Goal: Check status: Check status

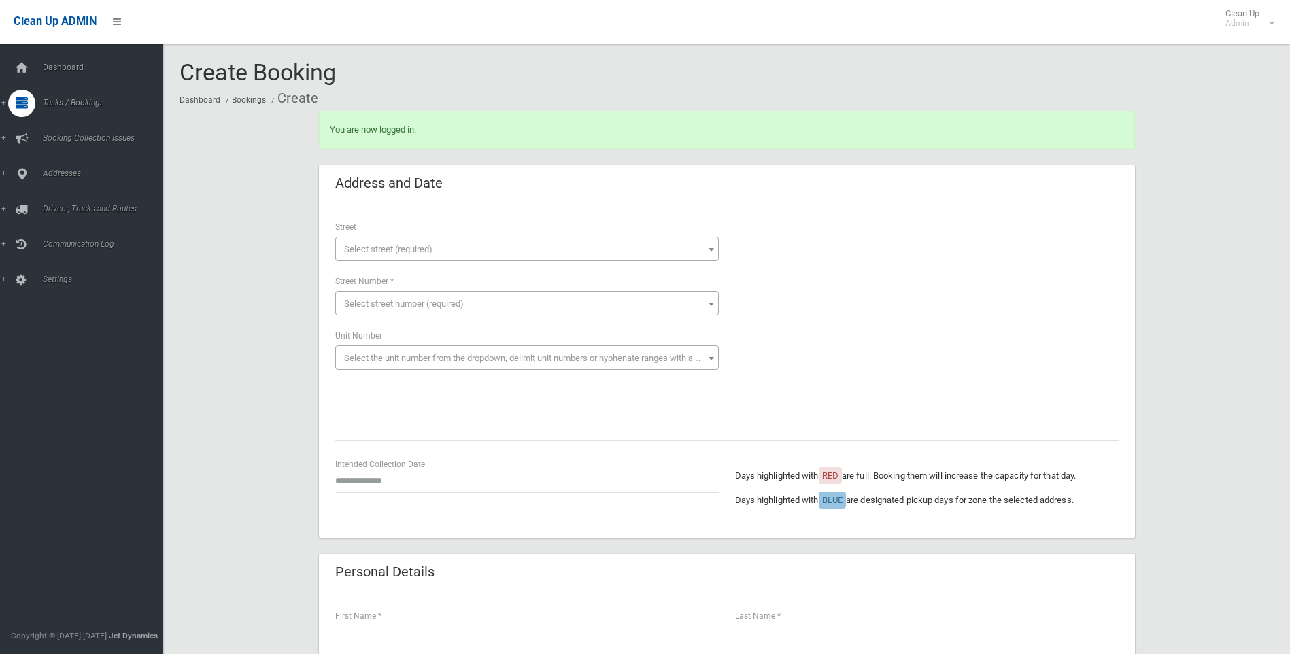
click at [63, 200] on span "Search" at bounding box center [100, 203] width 123 height 10
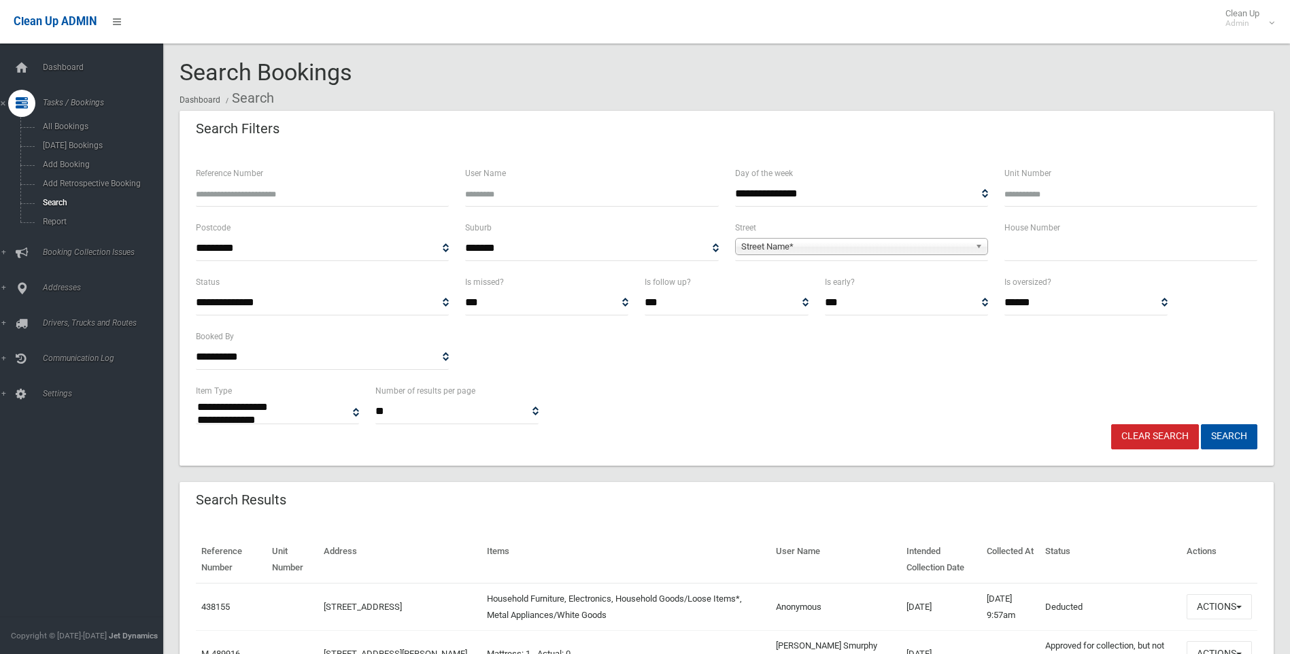
select select
drag, startPoint x: 238, startPoint y: 181, endPoint x: 243, endPoint y: 186, distance: 7.7
click at [243, 186] on div "Reference Number" at bounding box center [322, 185] width 253 height 41
click at [243, 186] on input "Reference Number" at bounding box center [322, 194] width 253 height 25
type input "******"
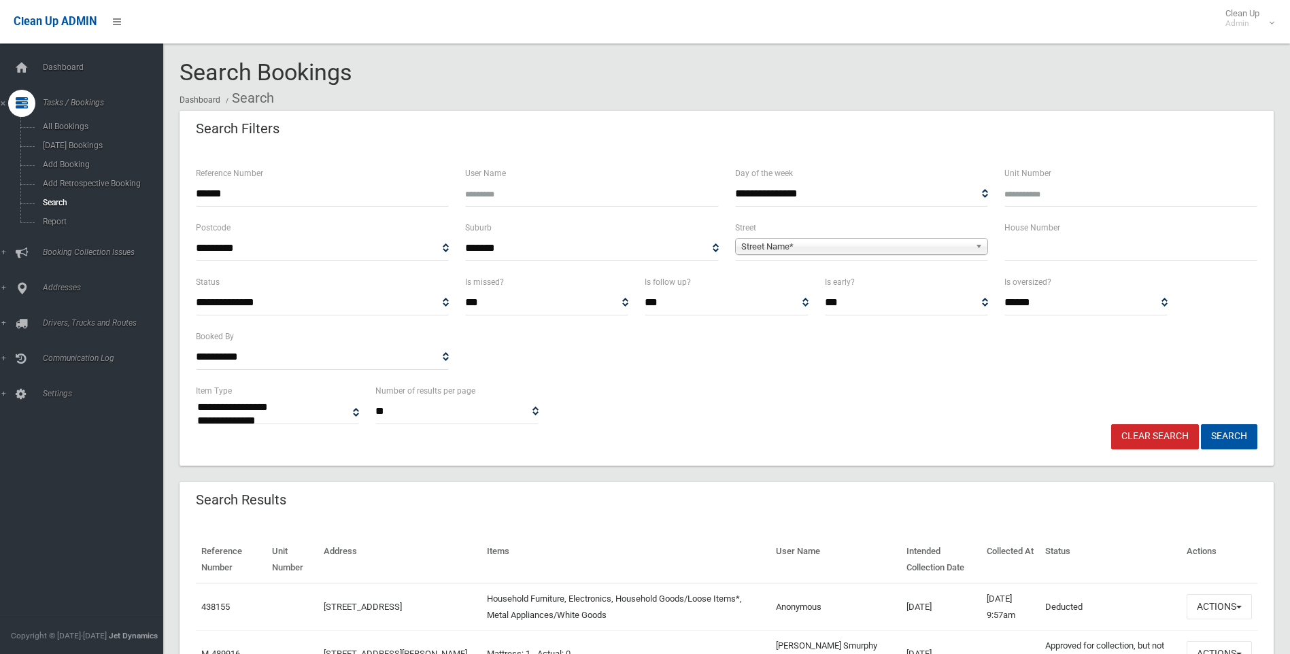
click at [1201, 424] on button "Search" at bounding box center [1229, 436] width 56 height 25
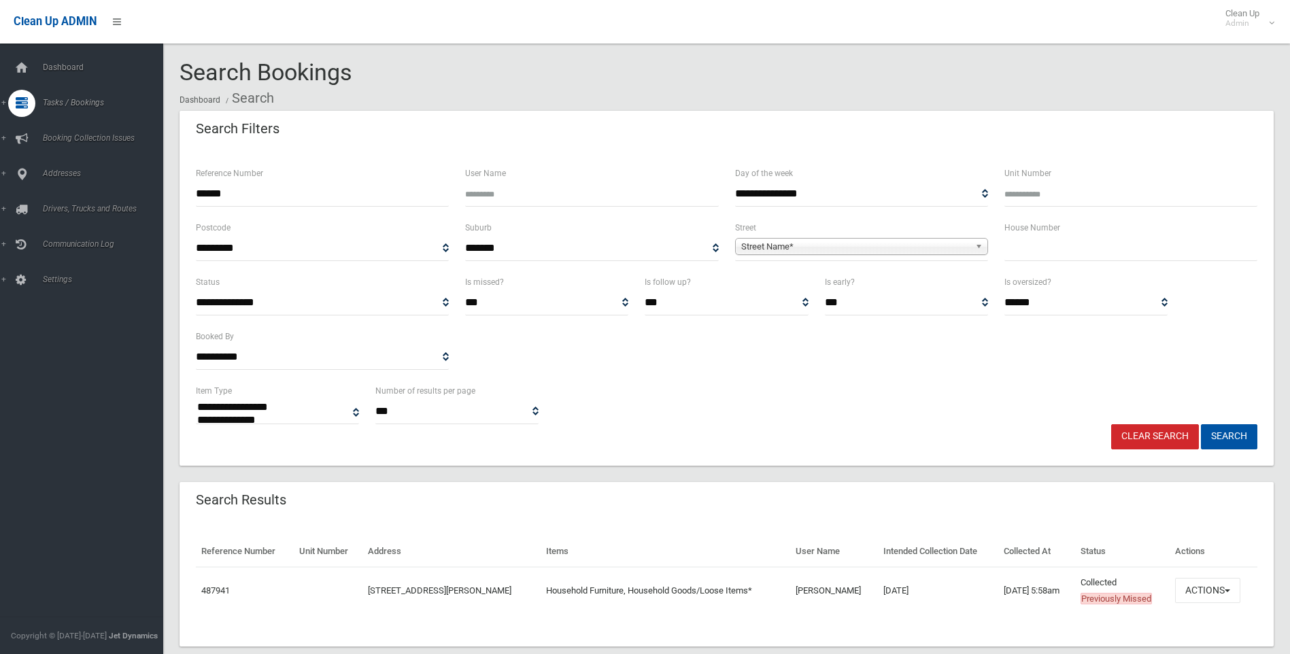
select select
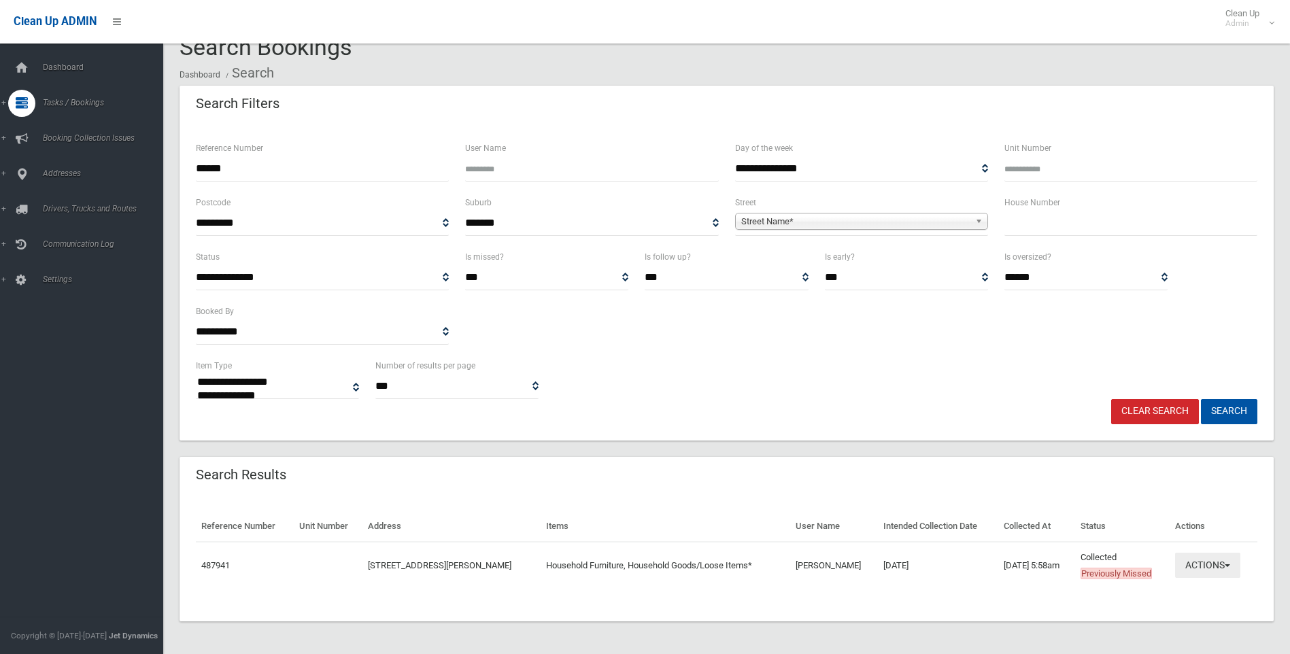
click at [1208, 553] on button "Actions" at bounding box center [1207, 565] width 65 height 25
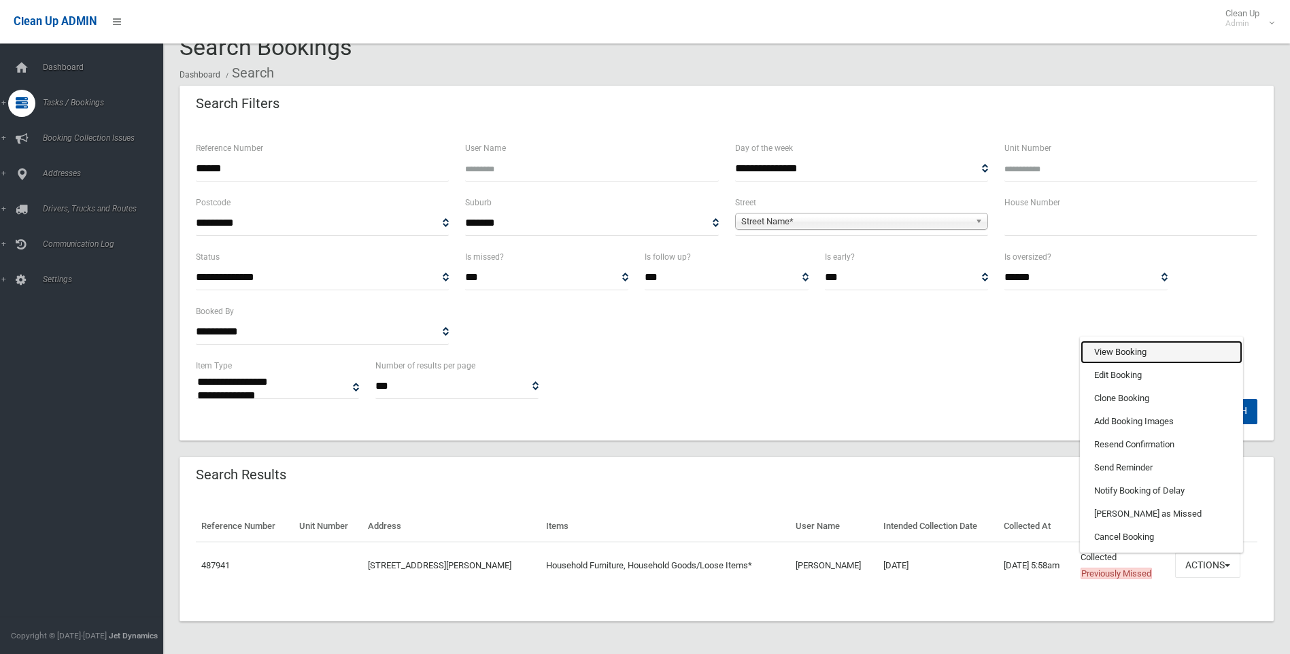
click at [1149, 354] on link "View Booking" at bounding box center [1162, 352] width 162 height 23
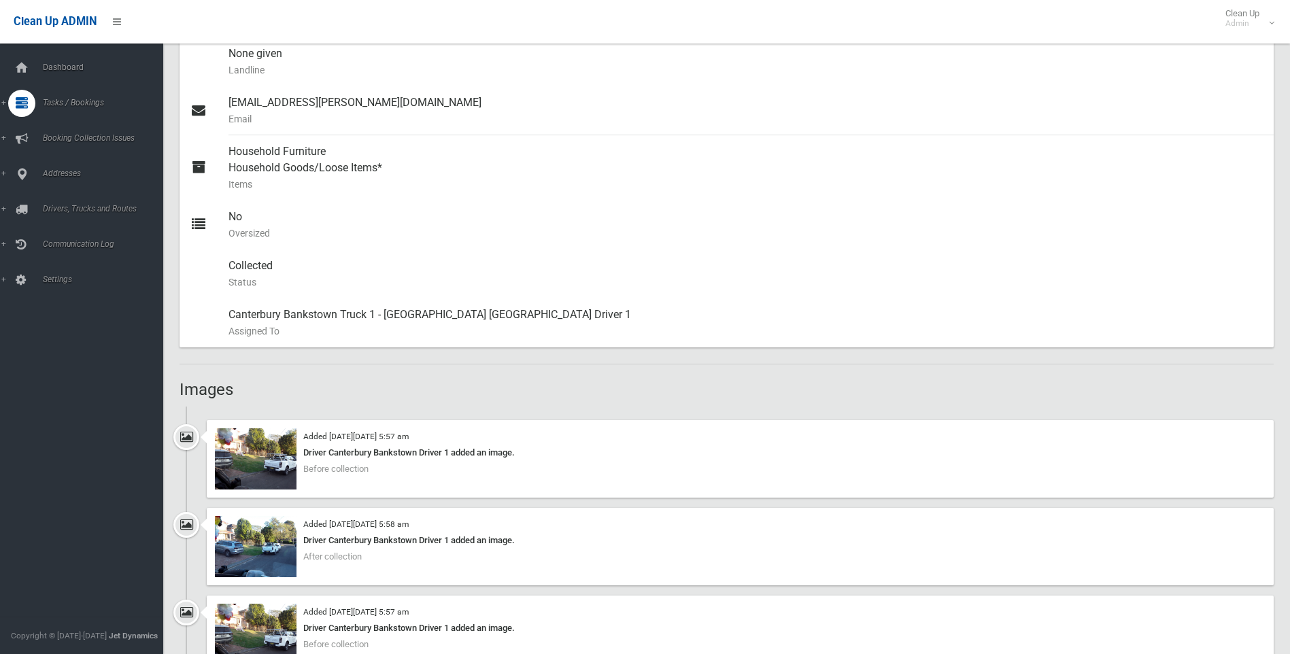
scroll to position [581, 0]
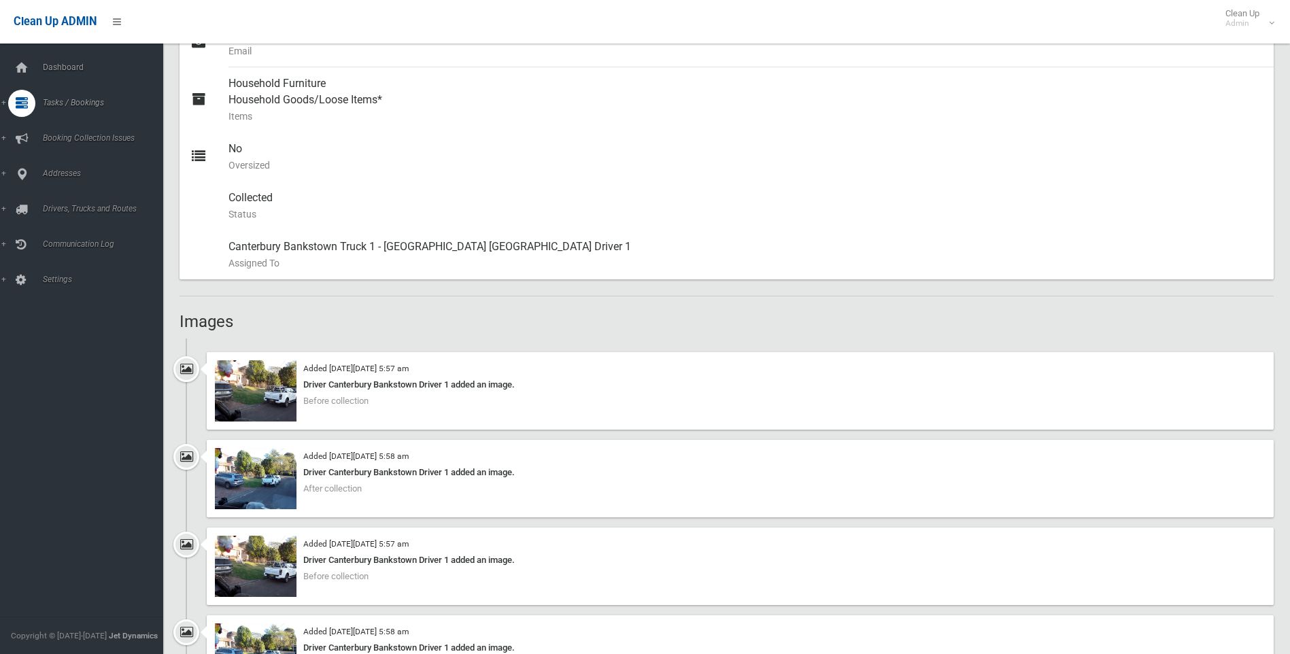
drag, startPoint x: 268, startPoint y: 344, endPoint x: 260, endPoint y: 375, distance: 32.2
click at [262, 366] on ul "Added on Fri 3rd October, 2025 at 5:57 am Driver Canterbury Bankstown Driver 1 …" at bounding box center [727, 521] width 1094 height 365
click at [260, 379] on img at bounding box center [256, 390] width 82 height 61
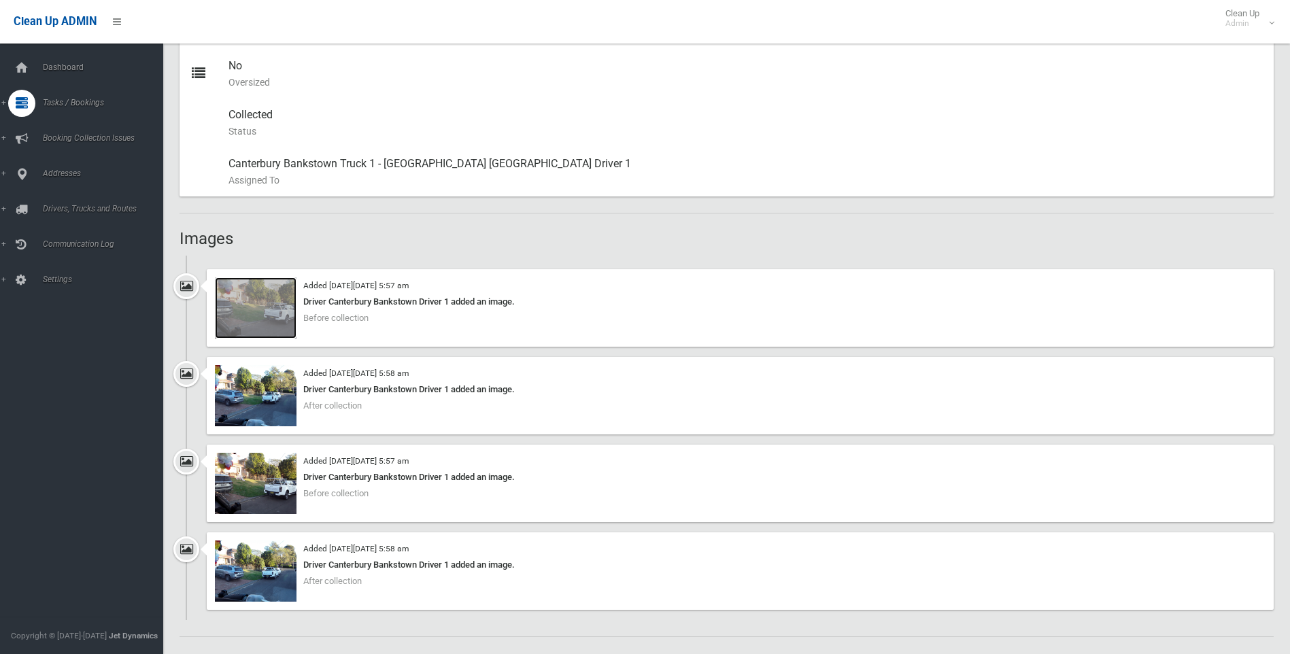
scroll to position [785, 0]
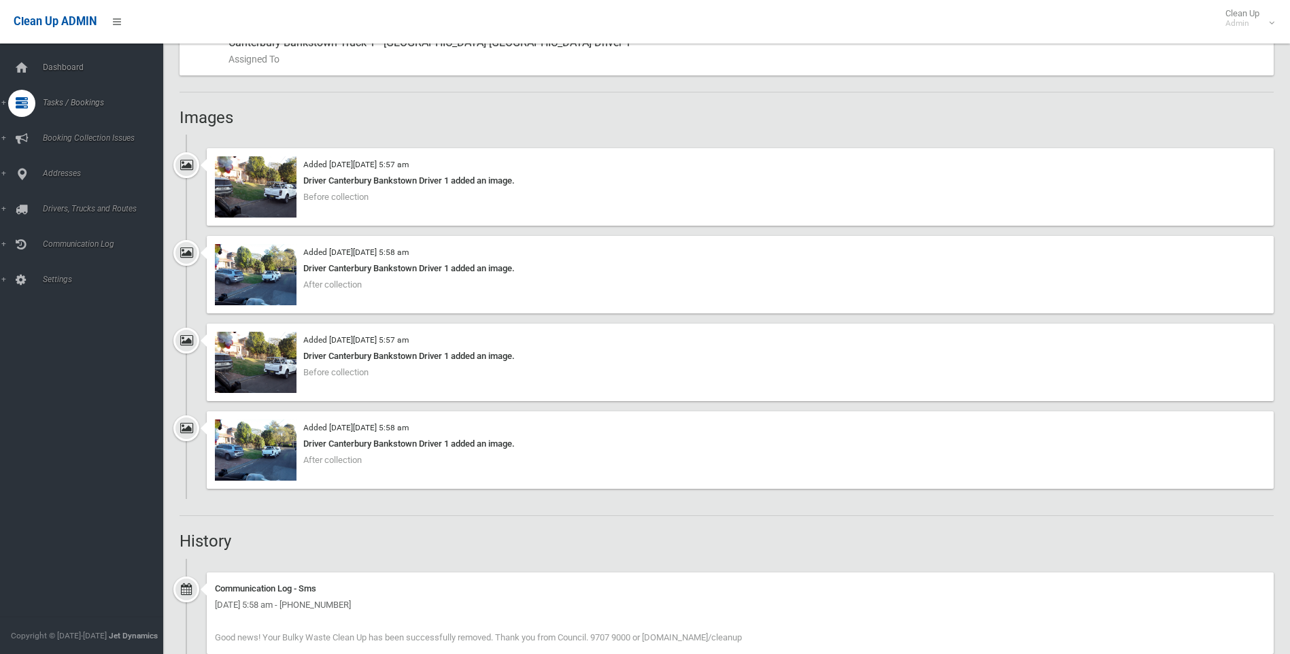
click at [313, 258] on div "Added on Fri 3rd October, 2025 at 5:58 am Driver Canterbury Bankstown Driver 1 …" at bounding box center [740, 275] width 1067 height 78
click at [243, 291] on img at bounding box center [256, 274] width 82 height 61
click at [216, 359] on img at bounding box center [256, 362] width 82 height 61
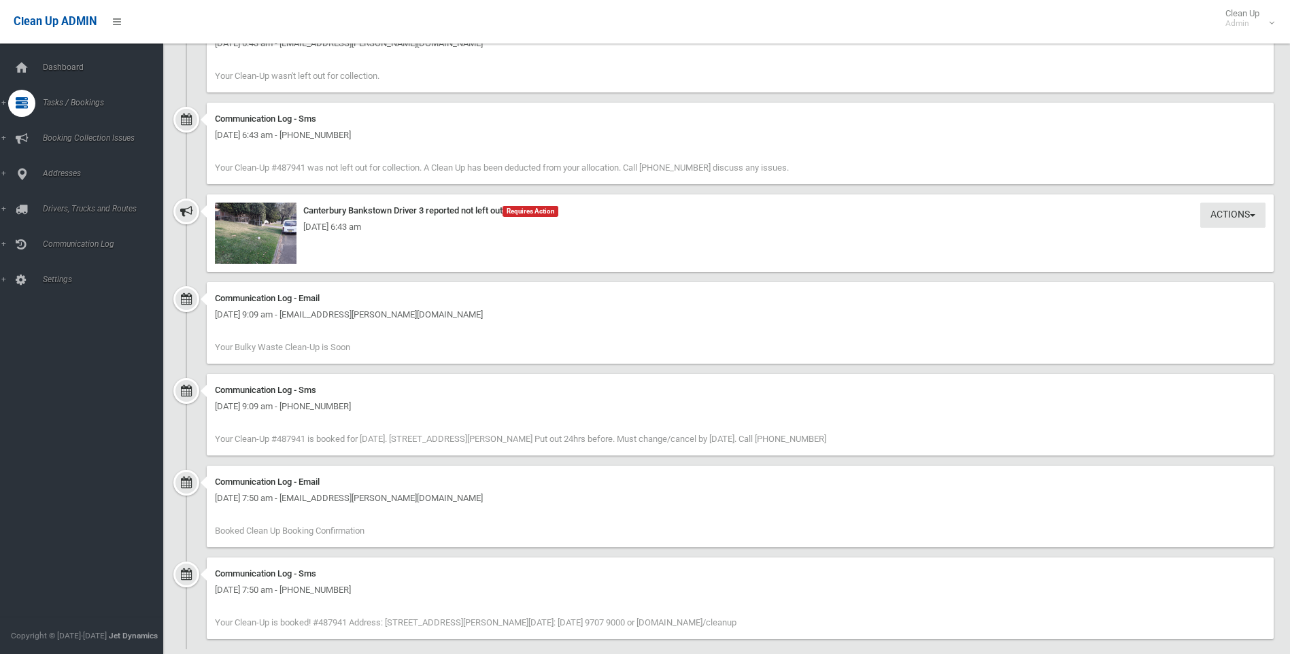
scroll to position [2009, 0]
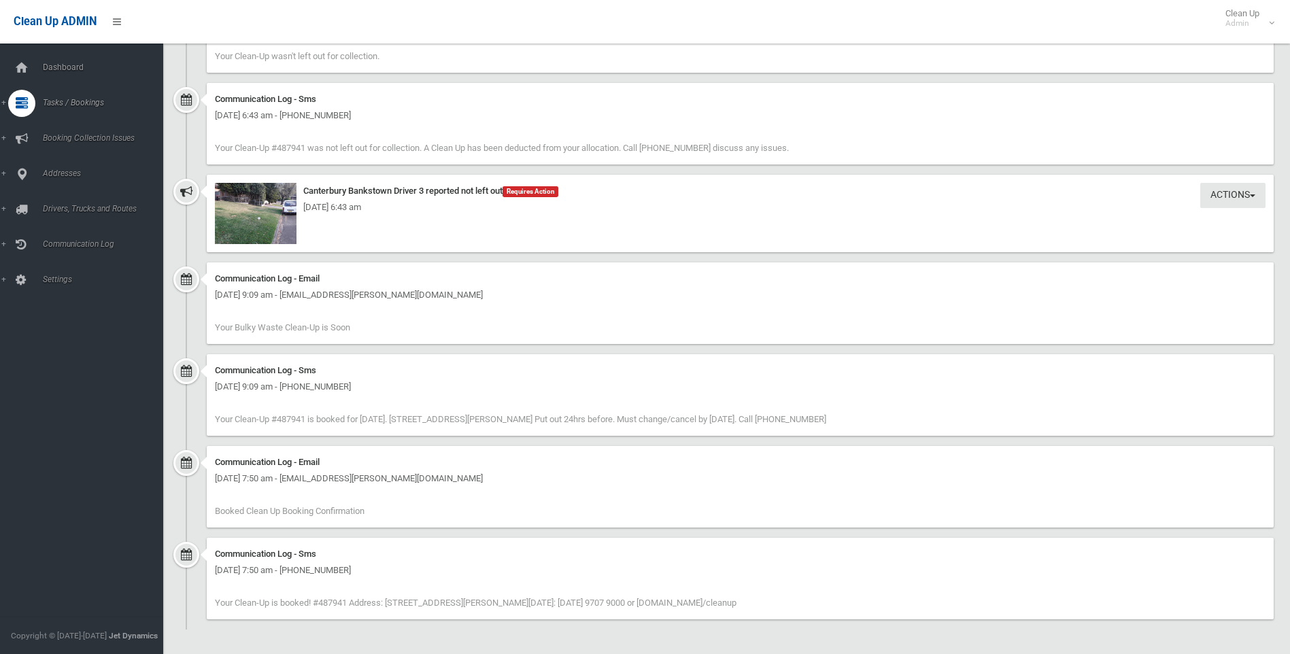
click at [258, 212] on div "Thursday 2nd October 2025 - 6:43 am" at bounding box center [740, 207] width 1051 height 16
click at [277, 229] on img at bounding box center [256, 213] width 82 height 61
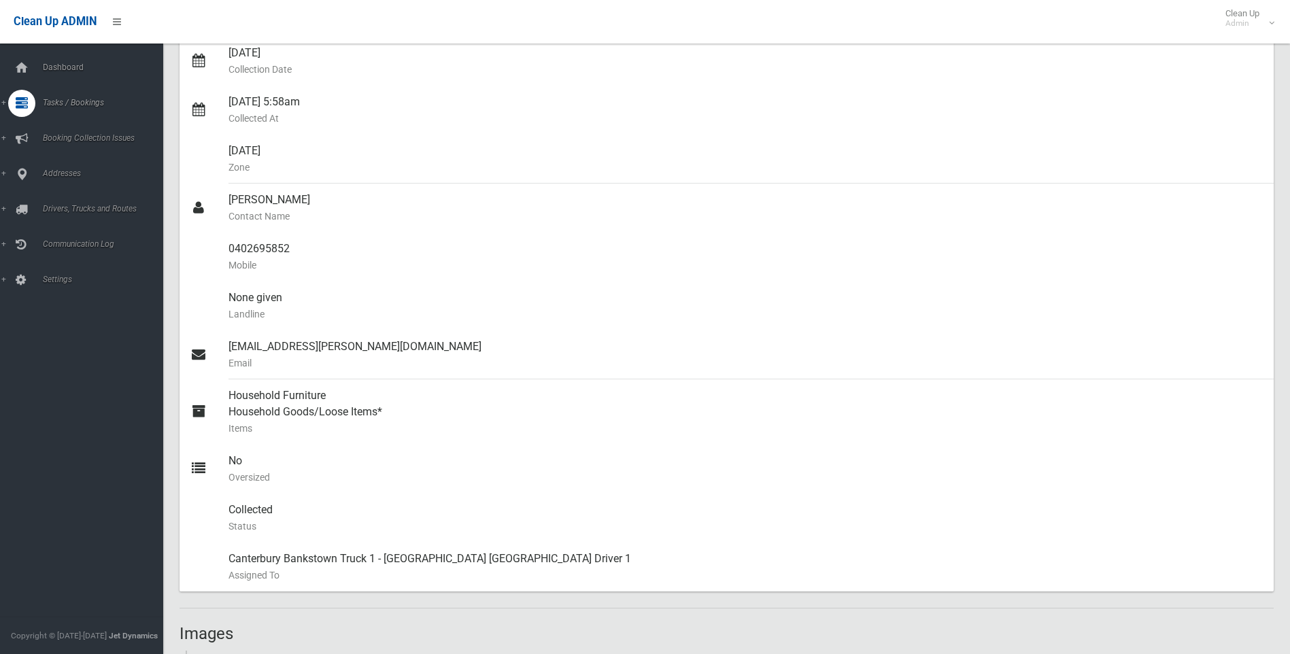
scroll to position [0, 0]
